Goal: Task Accomplishment & Management: Manage account settings

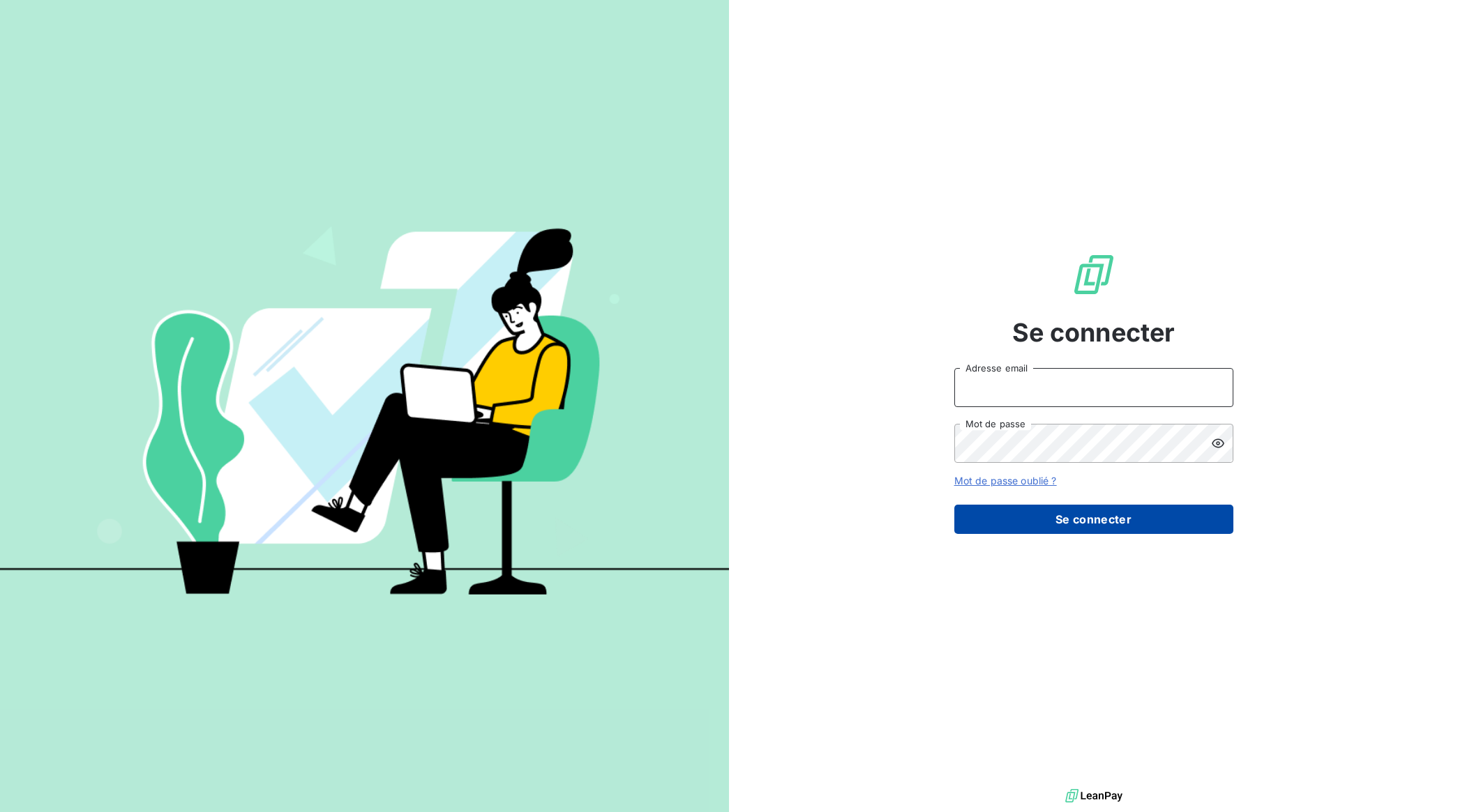
type input "[EMAIL_ADDRESS][DOMAIN_NAME]"
click at [1070, 521] on button "Se connecter" at bounding box center [1094, 520] width 279 height 29
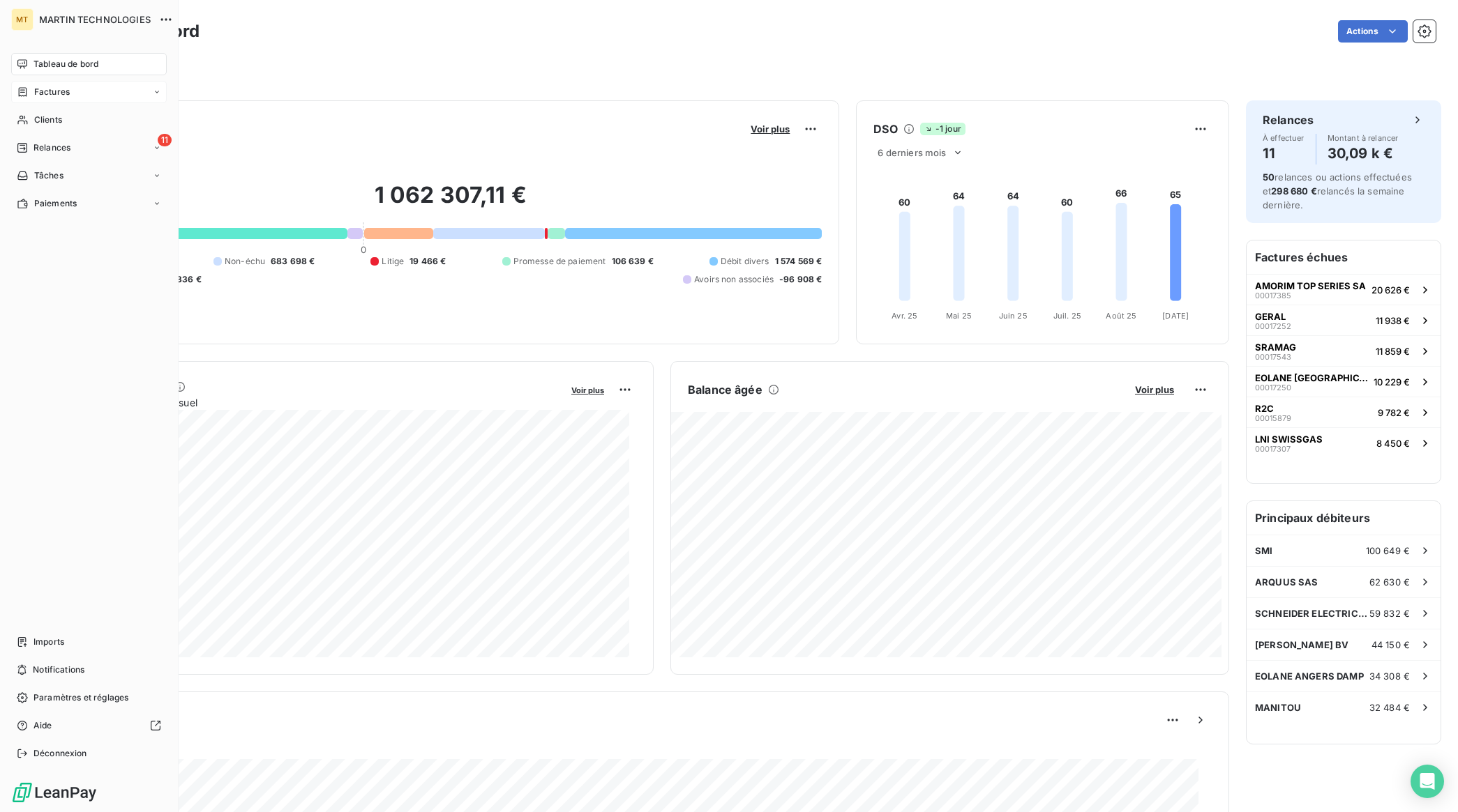
click at [48, 92] on span "Factures" at bounding box center [52, 92] width 35 height 13
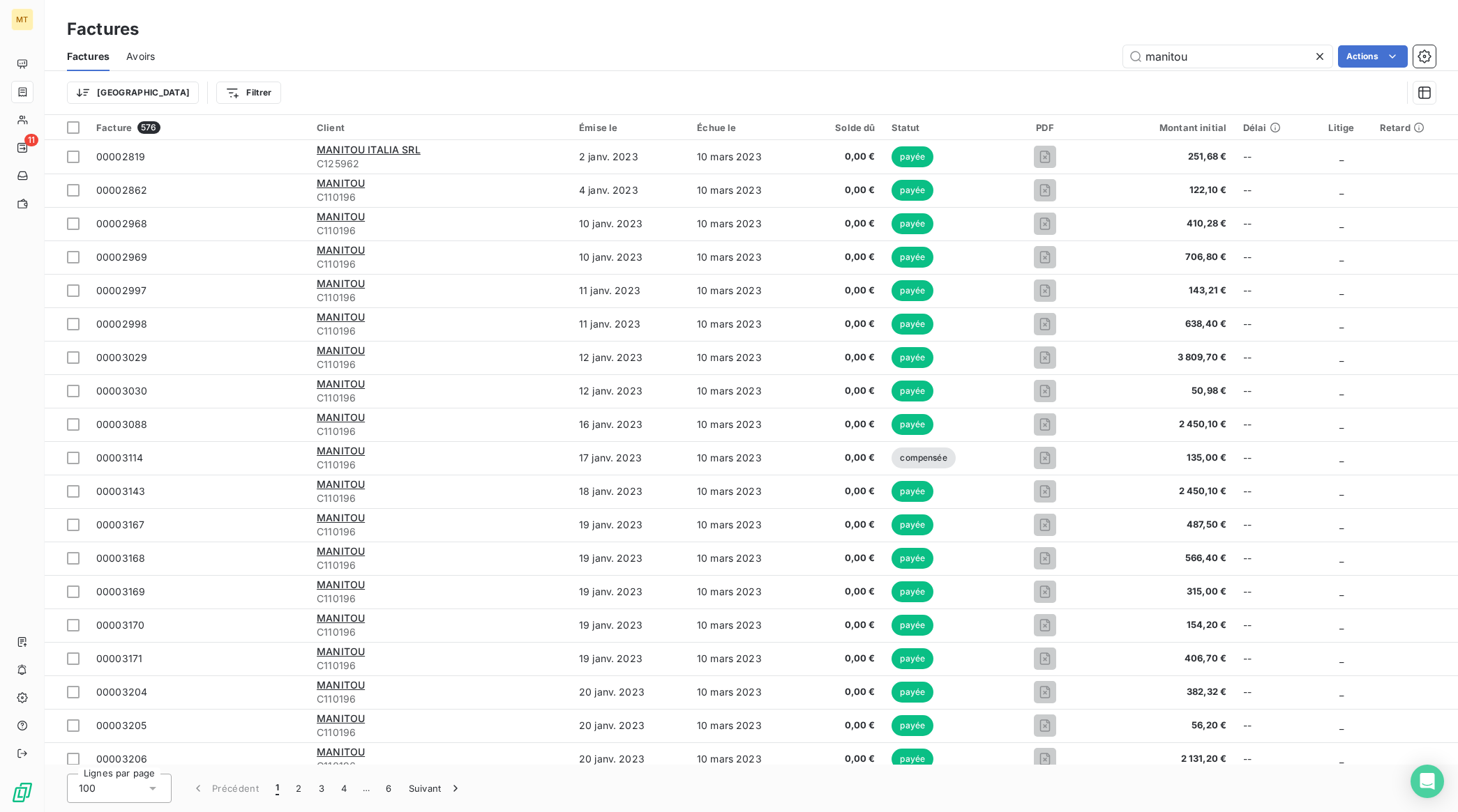
drag, startPoint x: 1190, startPoint y: 56, endPoint x: 1117, endPoint y: 61, distance: 73.2
click at [1074, 63] on div "manitou Actions" at bounding box center [803, 56] width 1264 height 22
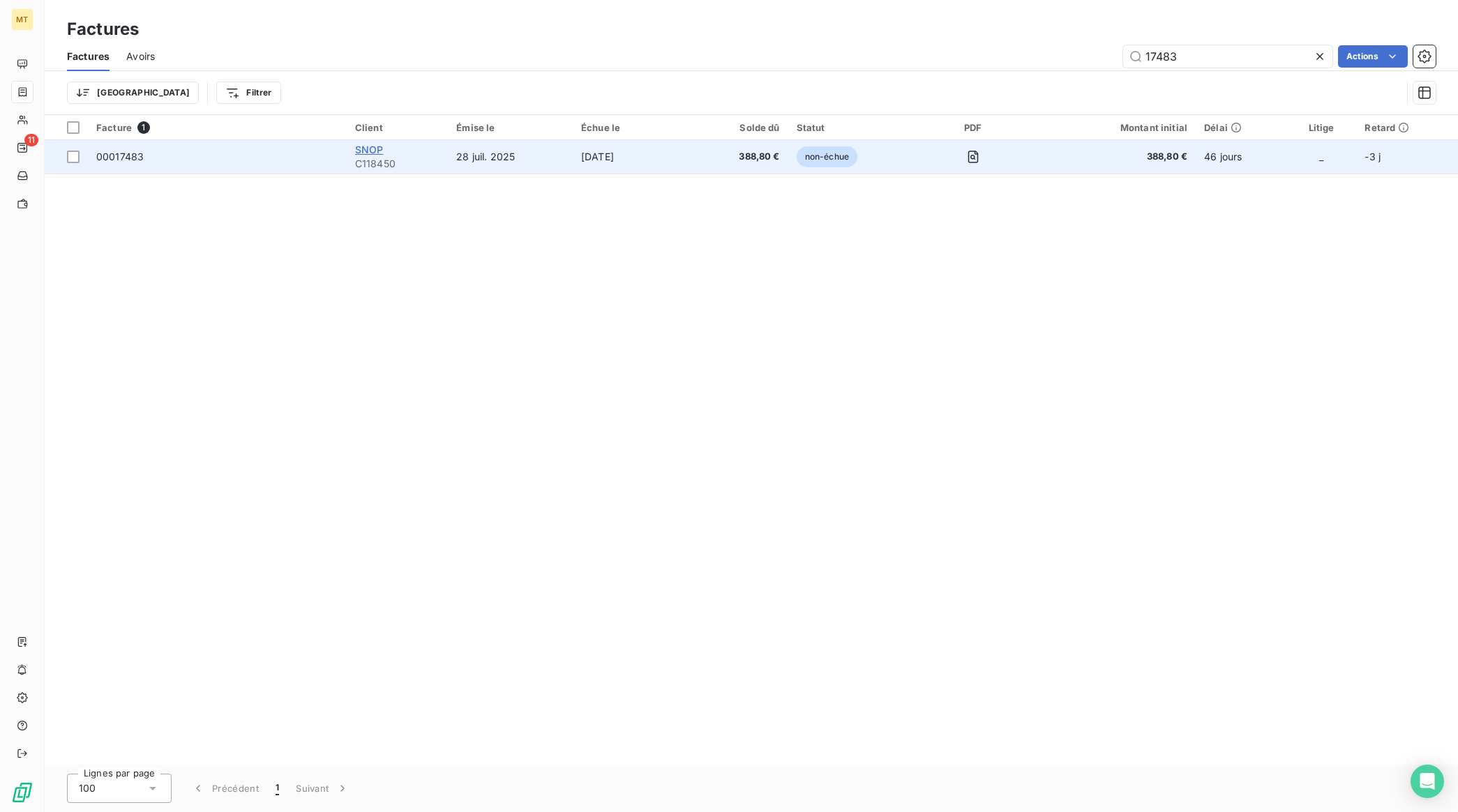
type input "17483"
click at [362, 146] on span "SNOP" at bounding box center [369, 150] width 29 height 12
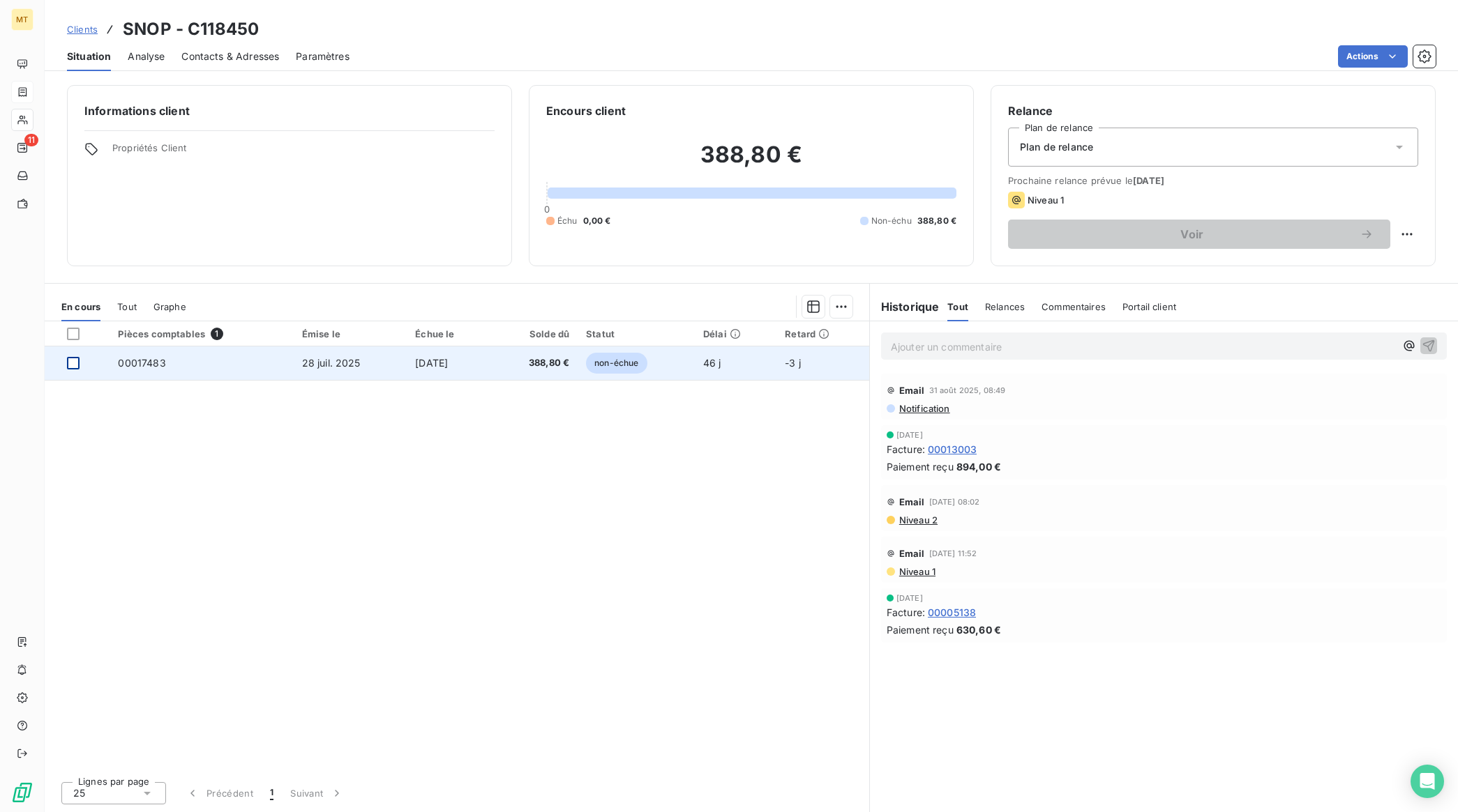
click at [74, 363] on div at bounding box center [73, 363] width 13 height 13
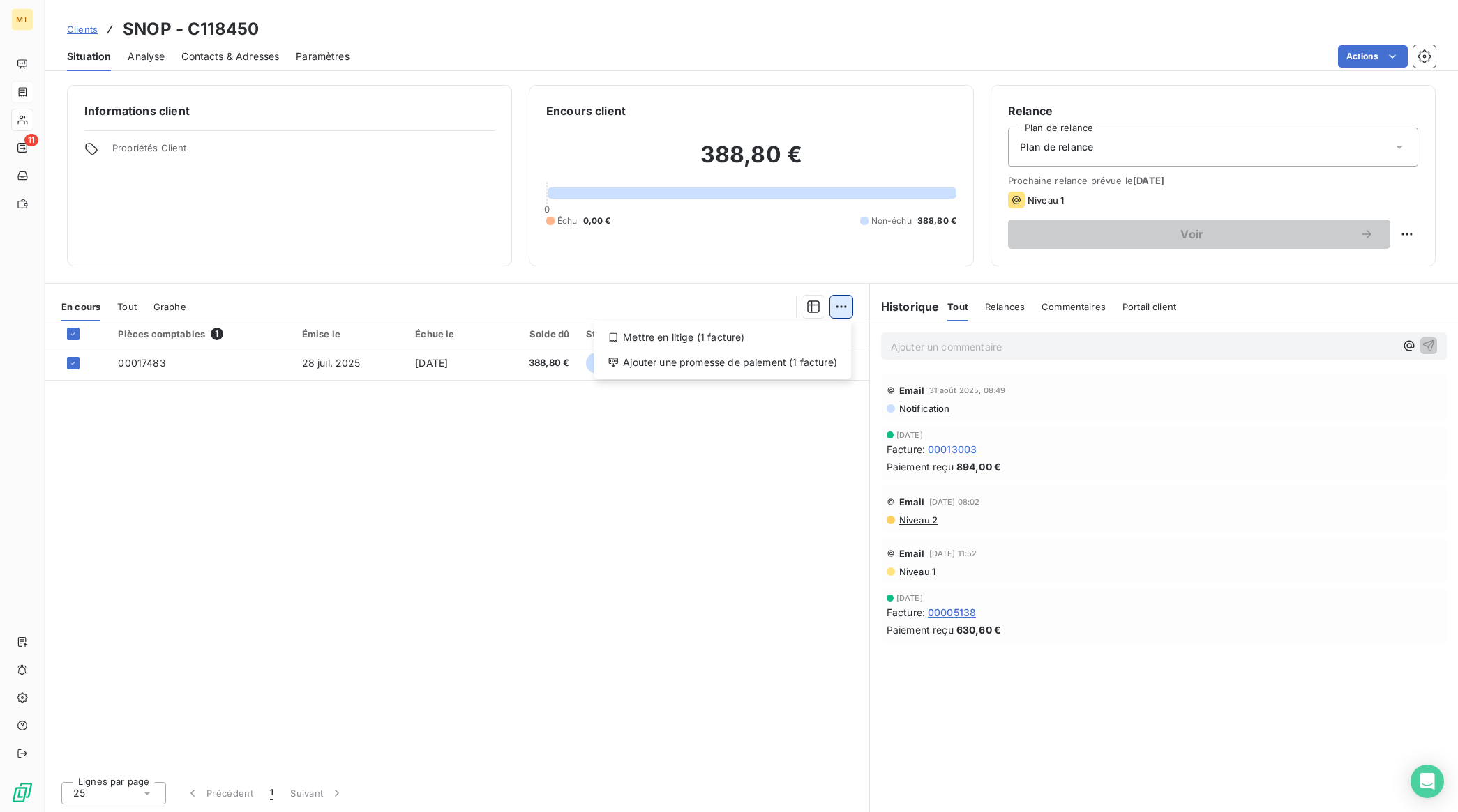
click at [845, 309] on html "MT 11 Clients SNOP - C118450 Situation Analyse Contacts & Adresses Paramètres A…" at bounding box center [729, 406] width 1458 height 812
click at [759, 371] on div "Ajouter une promesse de paiement (1 facture)" at bounding box center [722, 362] width 247 height 22
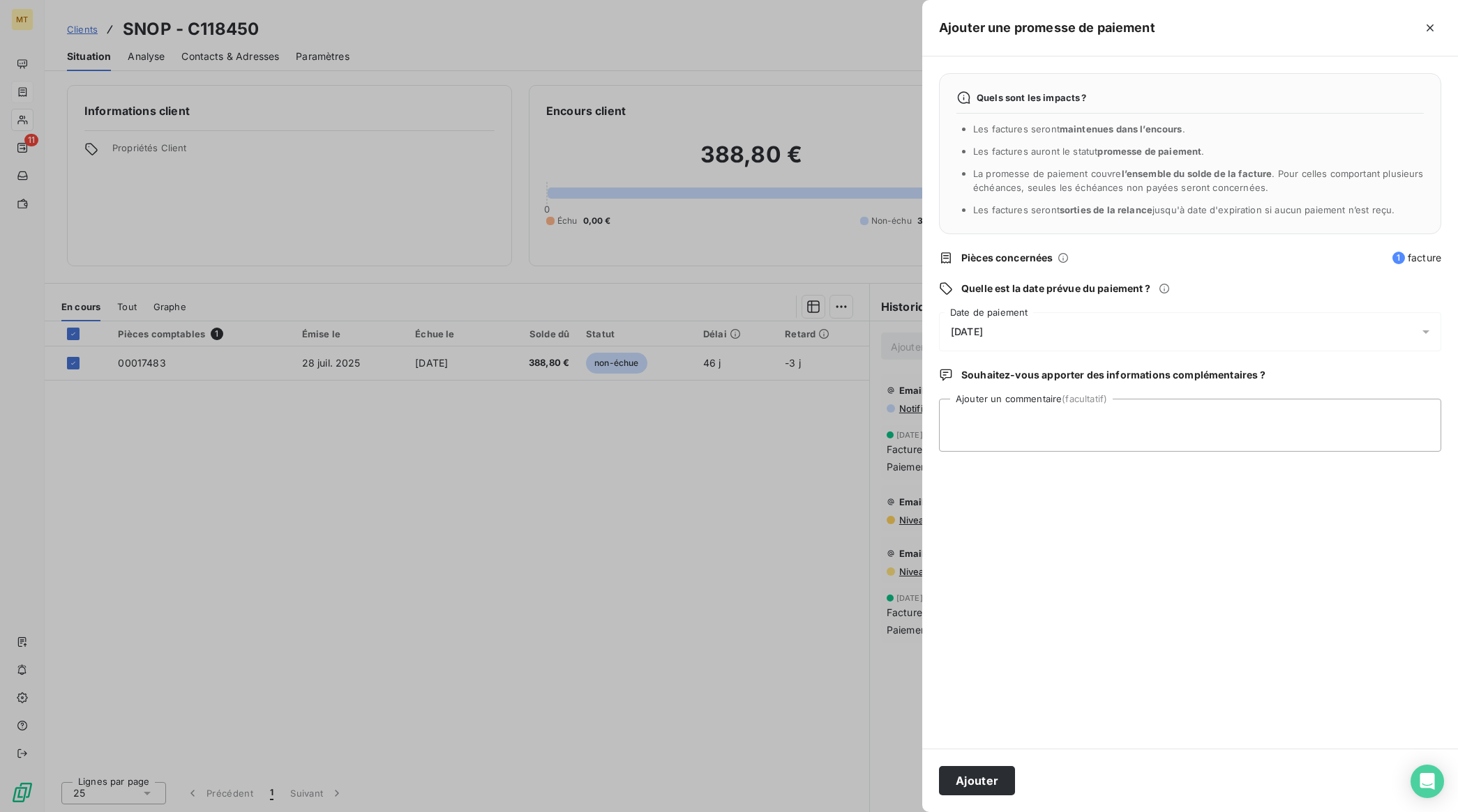
click at [952, 326] on span "[DATE]" at bounding box center [967, 331] width 32 height 11
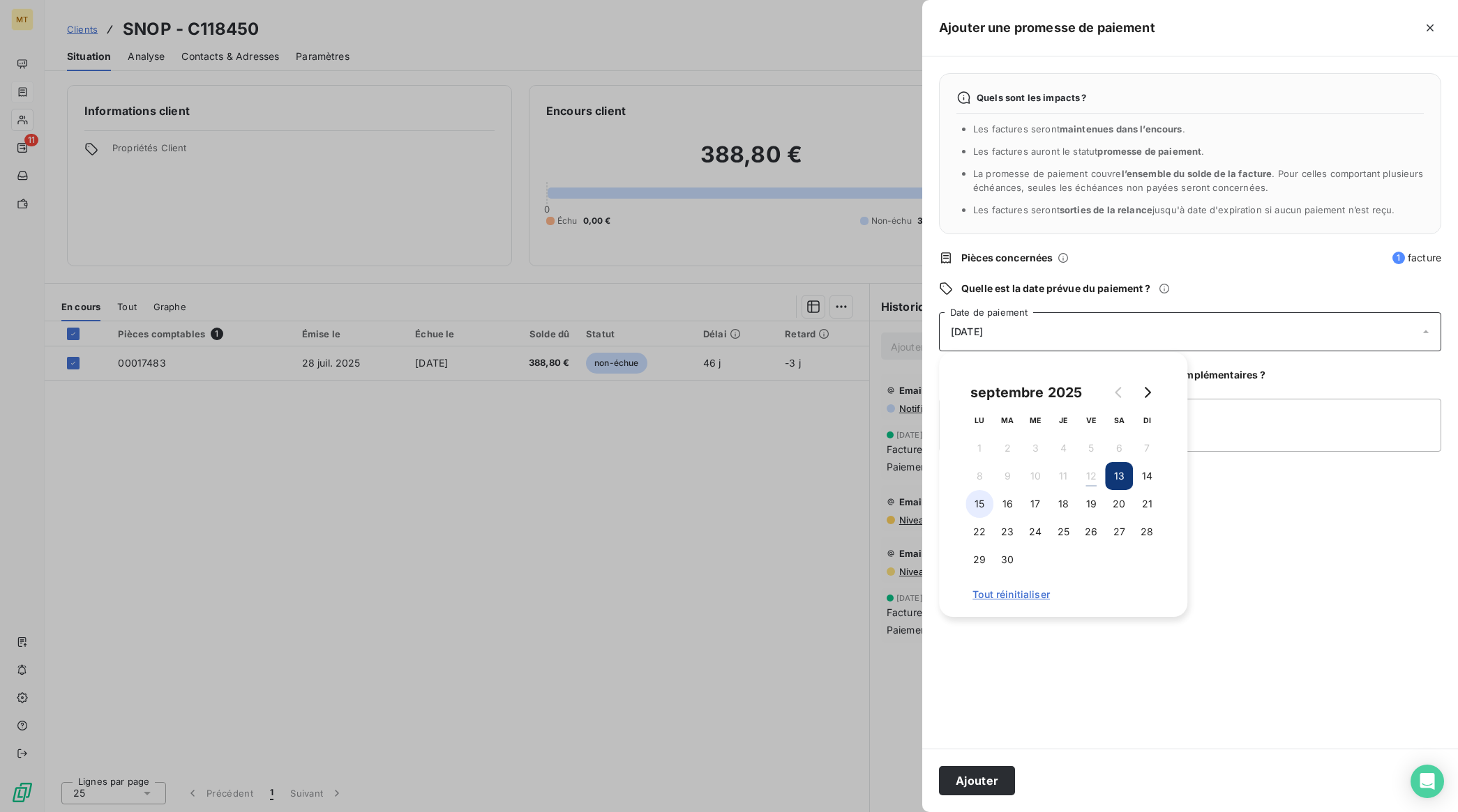
click at [977, 504] on button "15" at bounding box center [979, 504] width 28 height 28
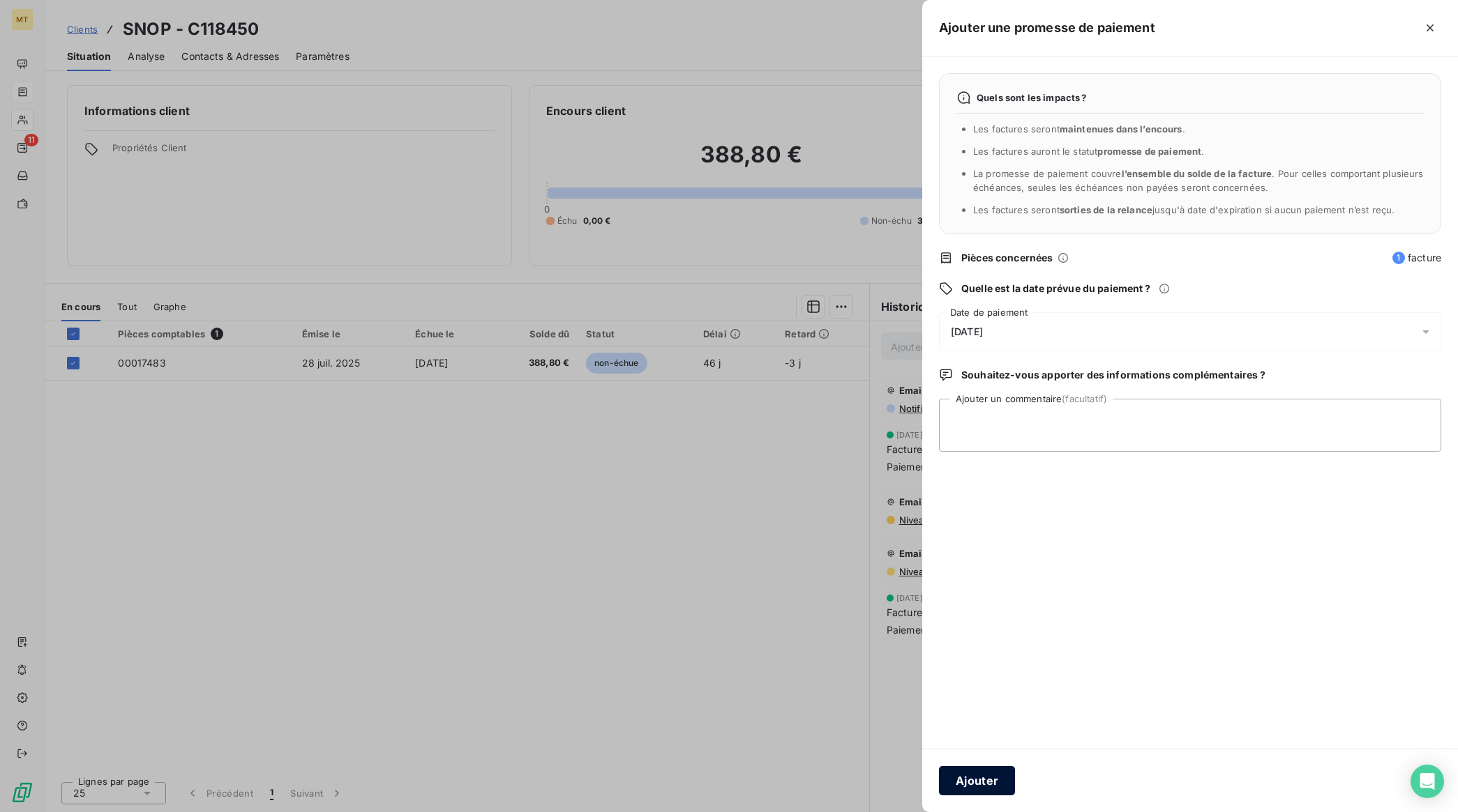
click at [992, 771] on button "Ajouter" at bounding box center [977, 781] width 76 height 29
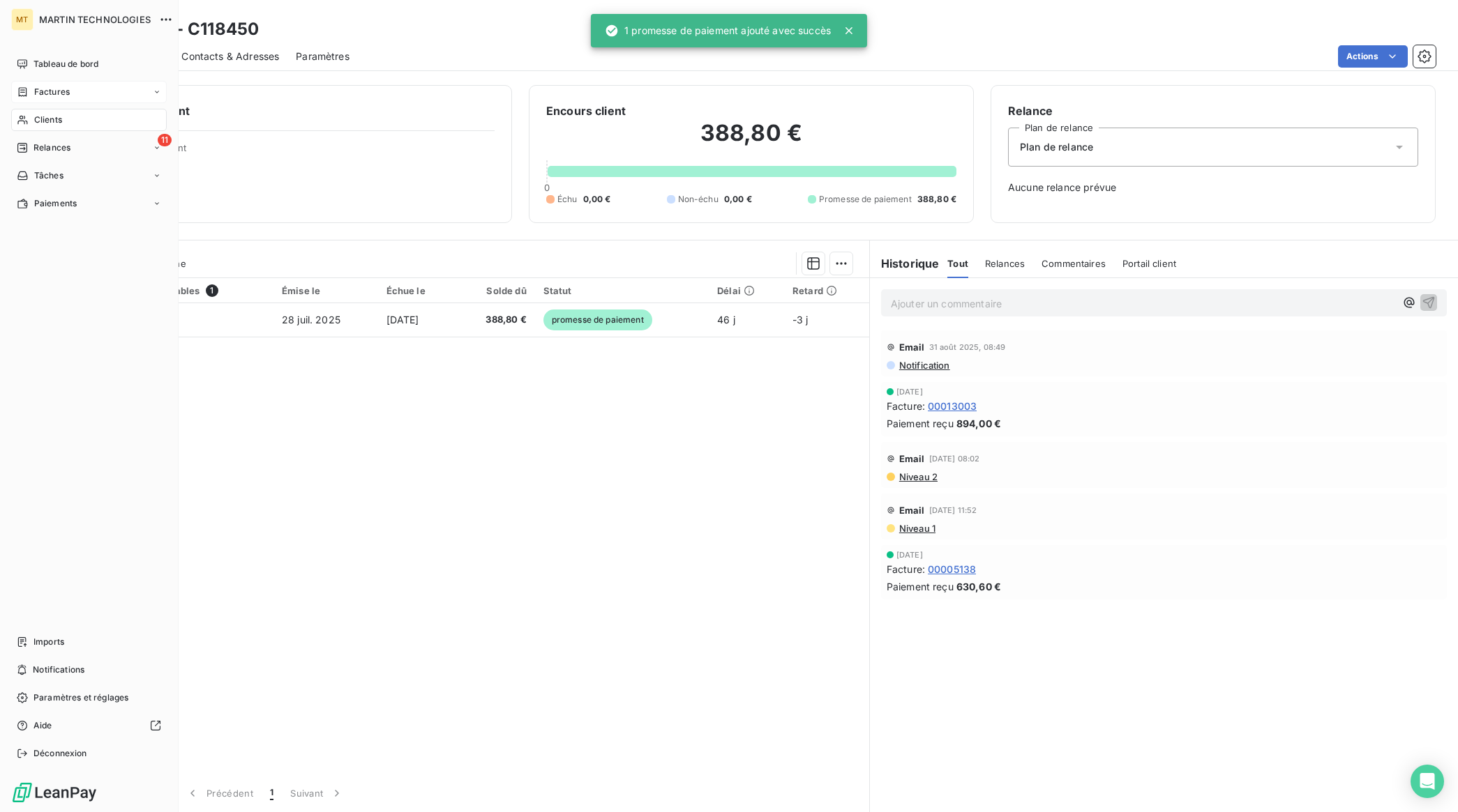
click at [54, 91] on span "Factures" at bounding box center [52, 92] width 35 height 13
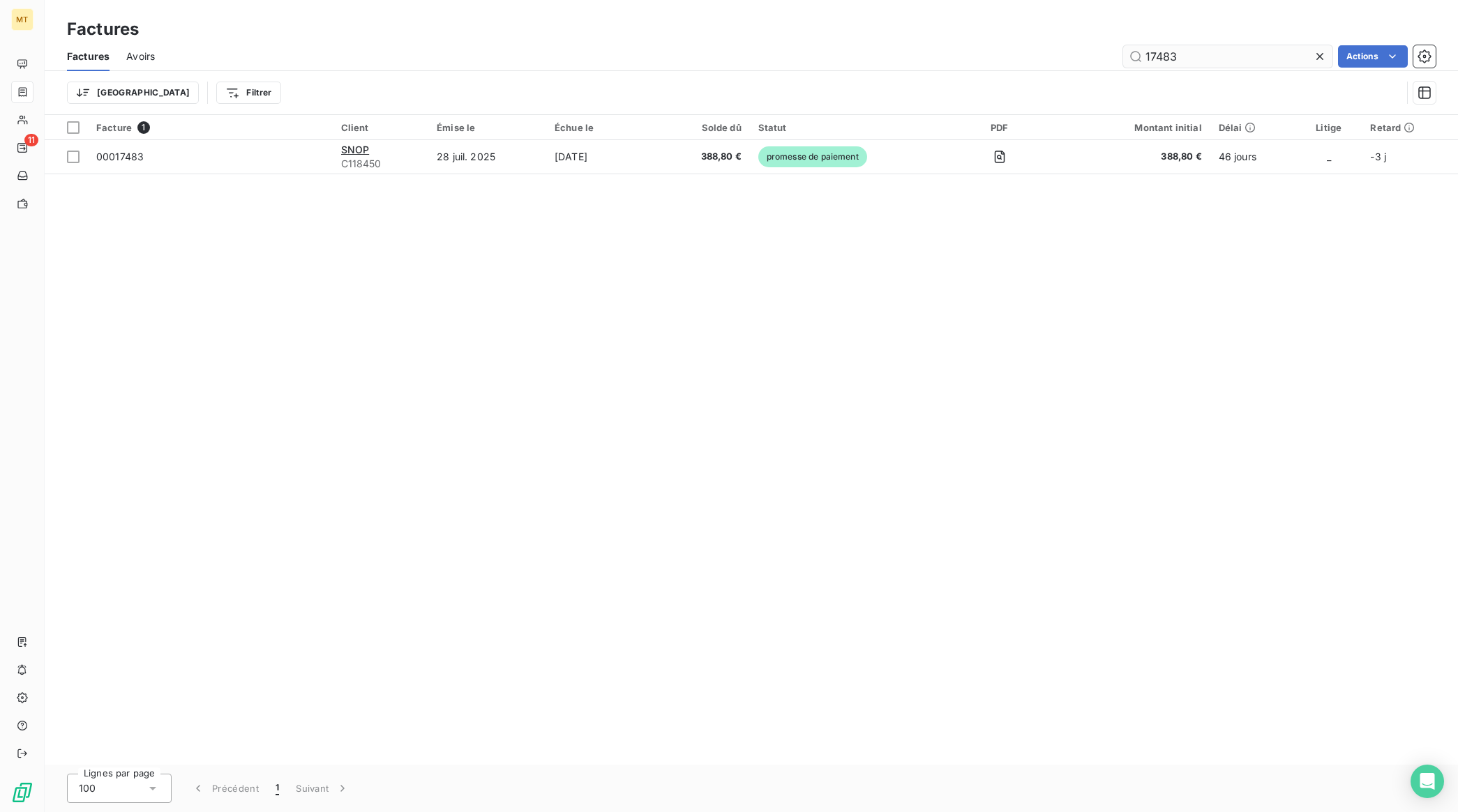
click at [1215, 64] on input "17483" at bounding box center [1228, 56] width 209 height 22
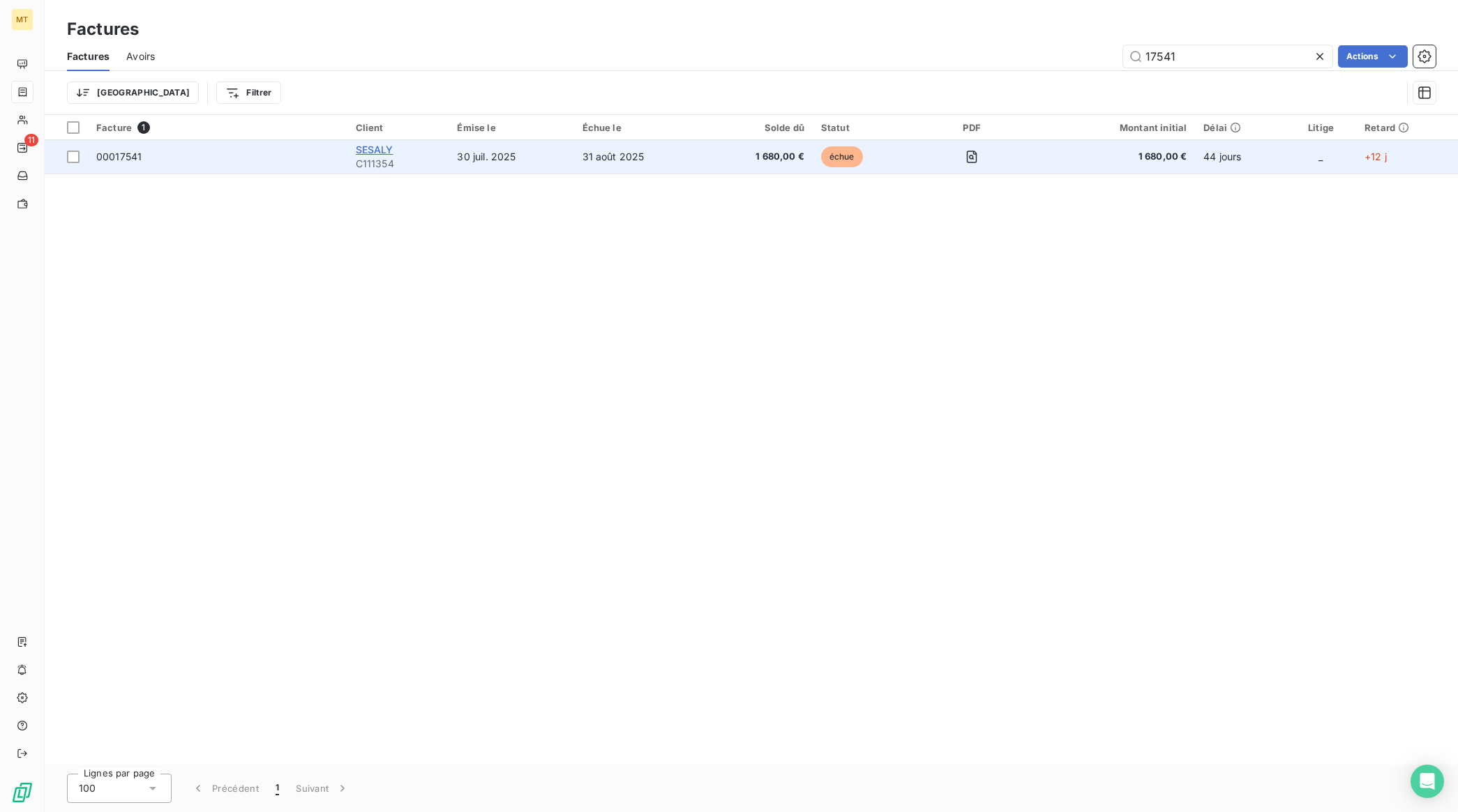
type input "17541"
click at [378, 144] on span "SESALY" at bounding box center [375, 150] width 38 height 12
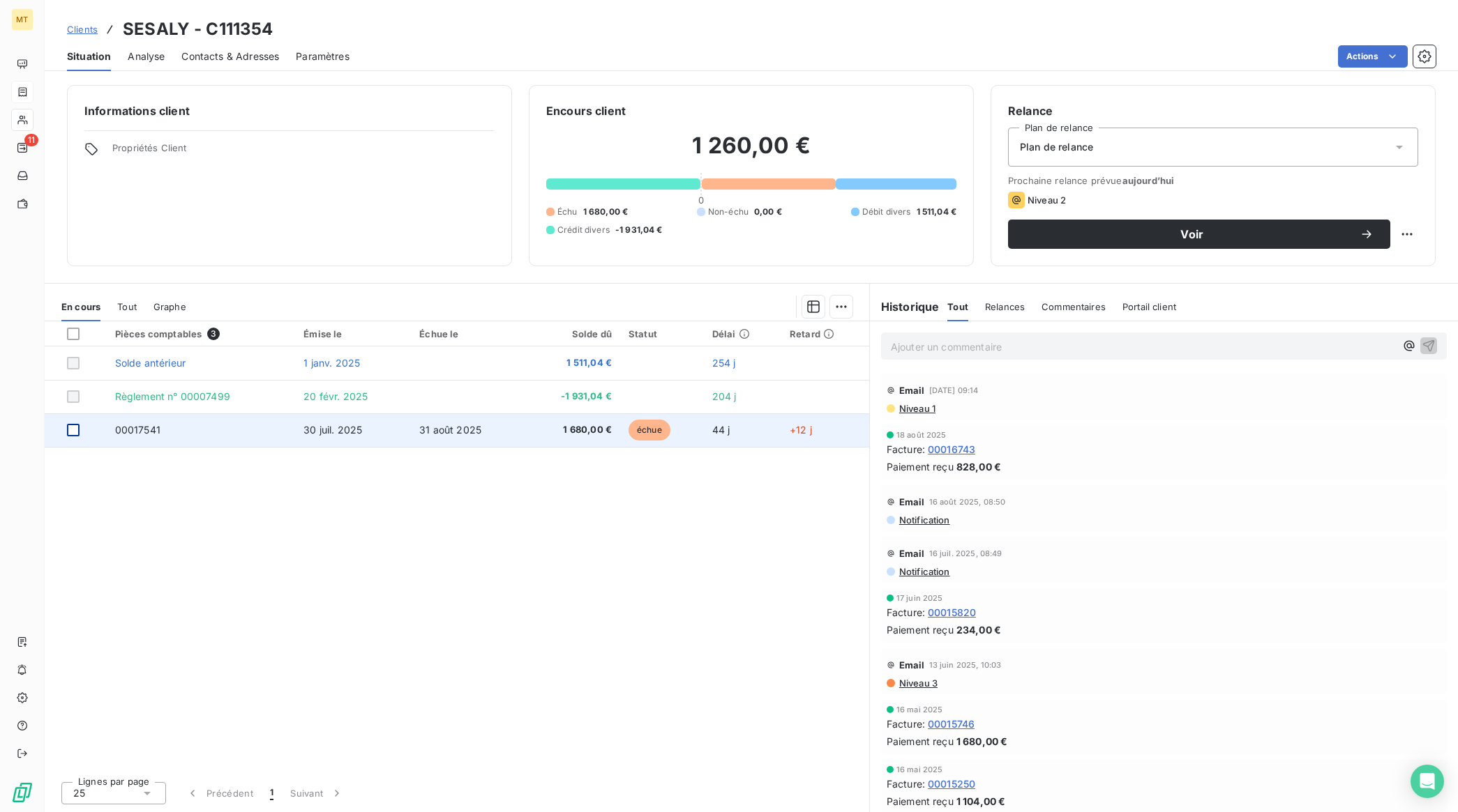
click at [71, 434] on div at bounding box center [73, 430] width 13 height 13
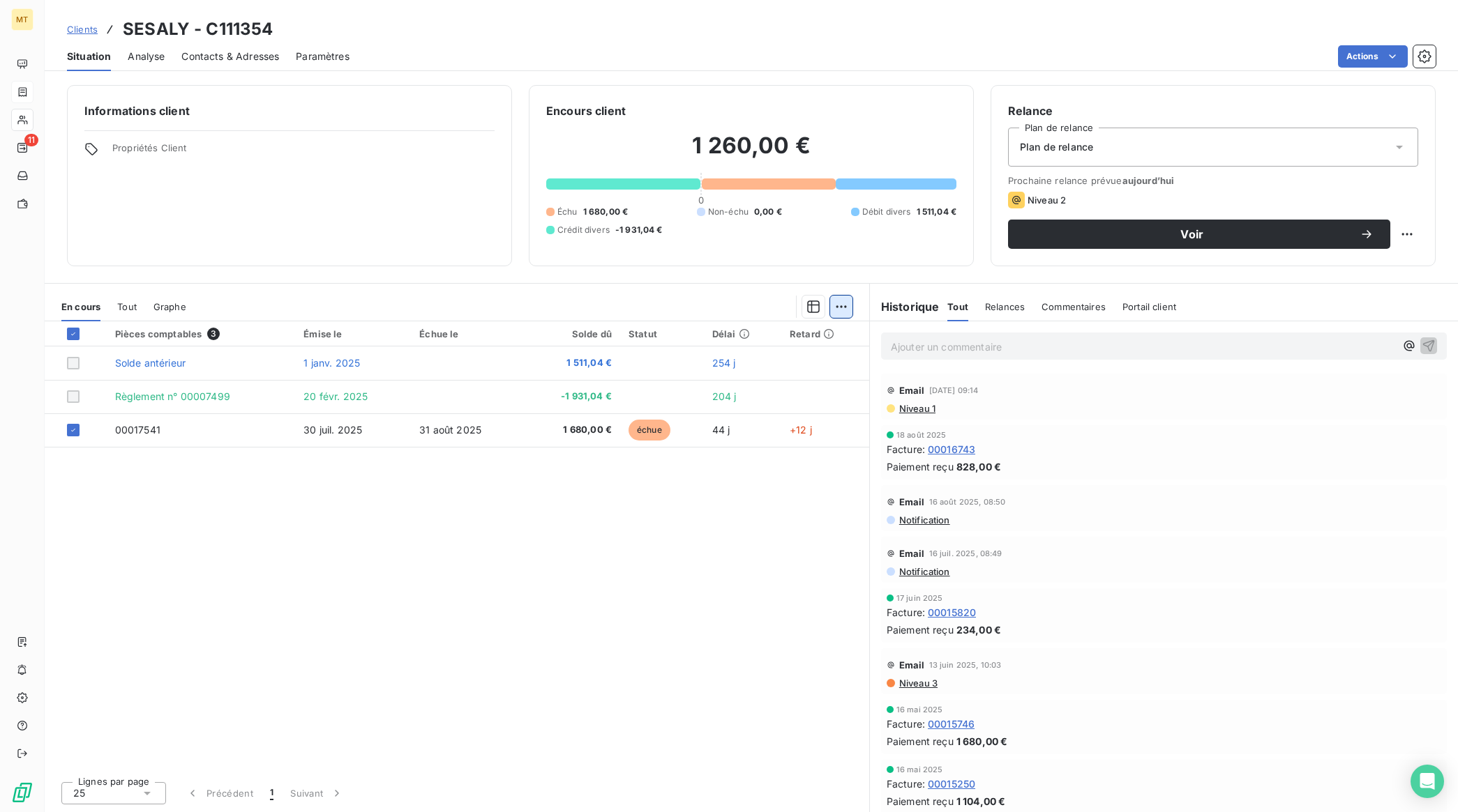
click at [851, 305] on html "MT 11 Clients SESALY - C111354 Situation Analyse Contacts & Adresses Paramètres…" at bounding box center [729, 406] width 1458 height 812
click at [768, 361] on div "Ajouter une promesse de paiement (1 facture)" at bounding box center [722, 362] width 247 height 22
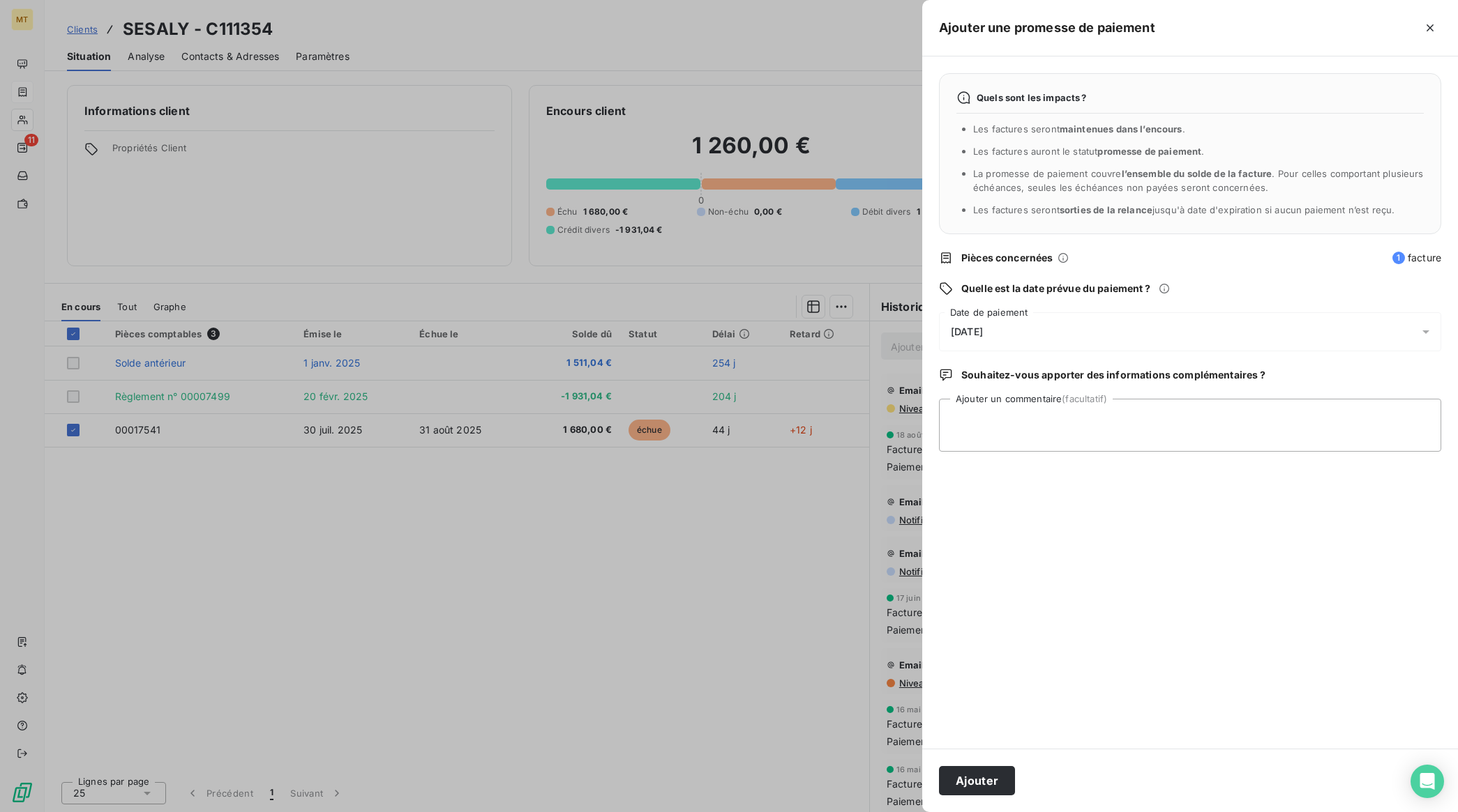
click at [953, 340] on div "[DATE]" at bounding box center [1190, 331] width 502 height 39
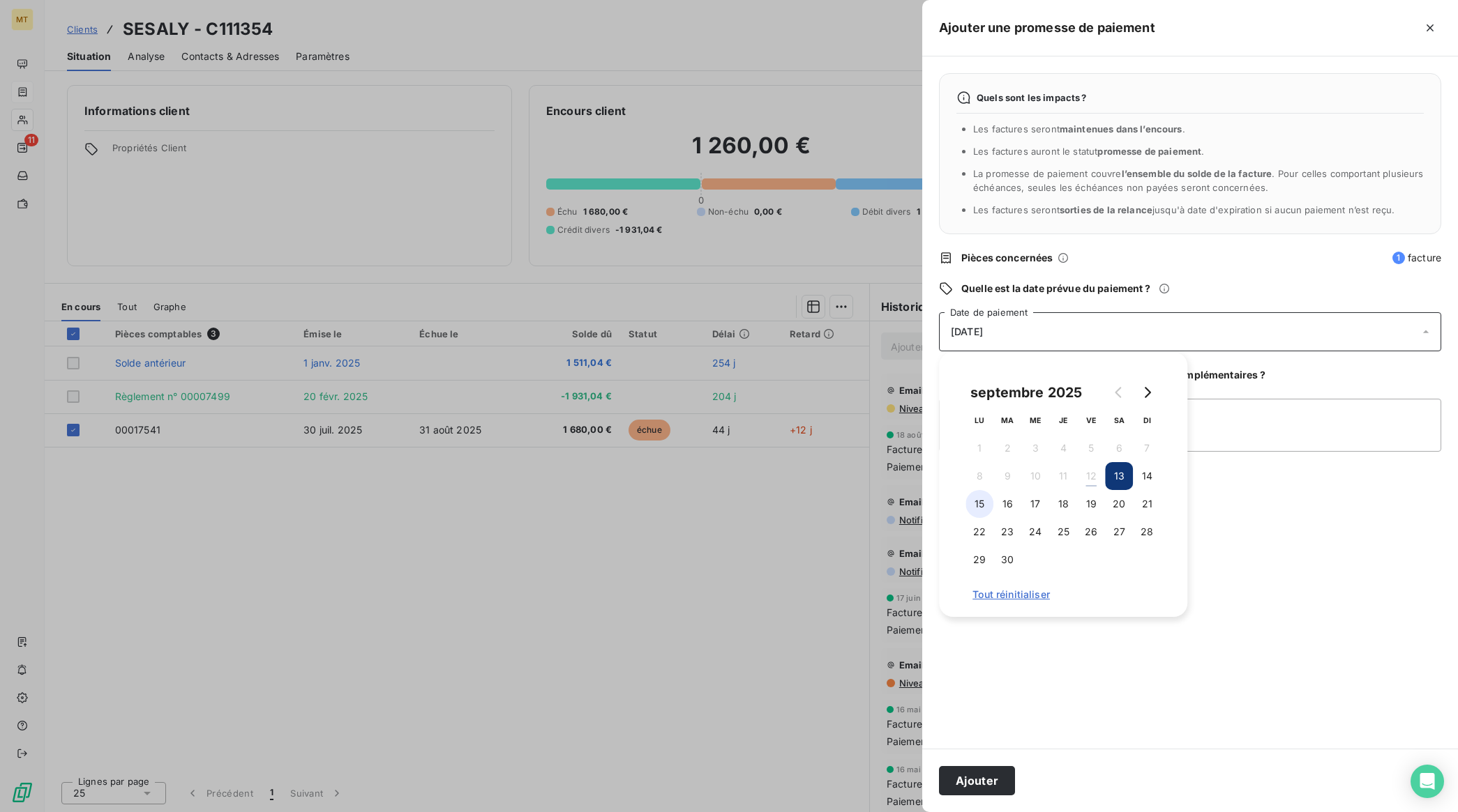
click at [977, 505] on button "15" at bounding box center [979, 504] width 28 height 28
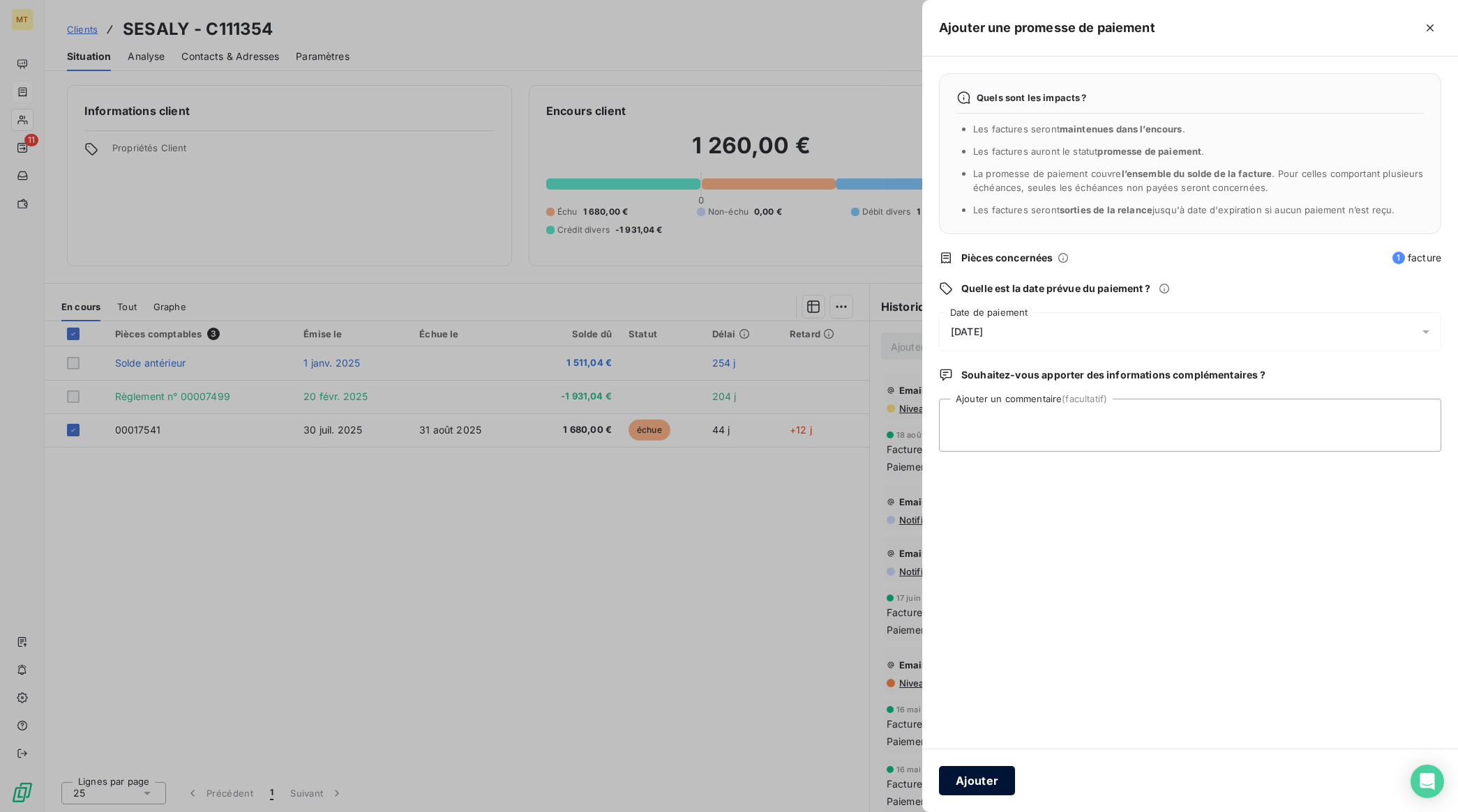
click at [1005, 782] on button "Ajouter" at bounding box center [977, 781] width 76 height 29
